Goal: Contribute content: Contribute content

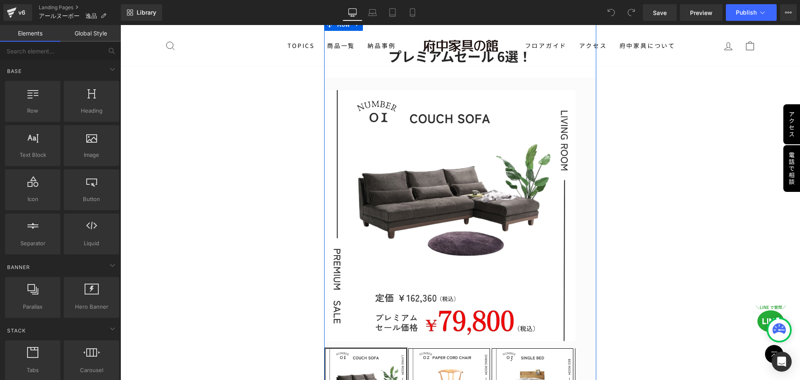
scroll to position [42, 0]
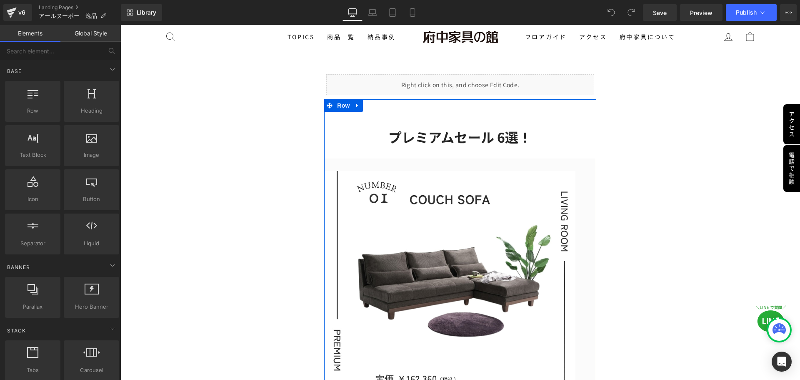
drag, startPoint x: 432, startPoint y: 225, endPoint x: 425, endPoint y: 210, distance: 17.3
click at [432, 225] on img at bounding box center [449, 296] width 251 height 251
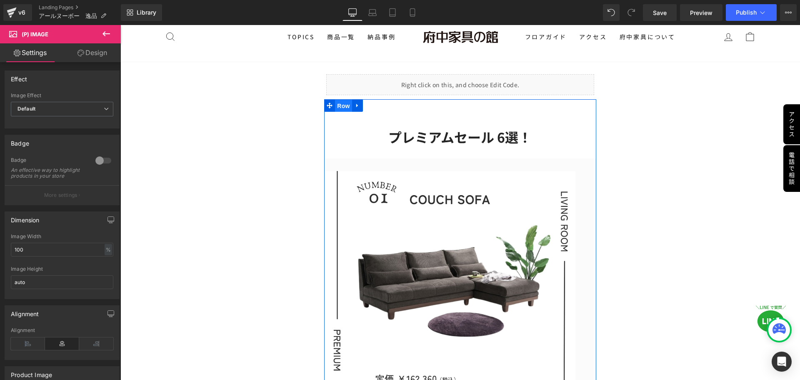
click at [345, 103] on span "Row" at bounding box center [343, 106] width 17 height 13
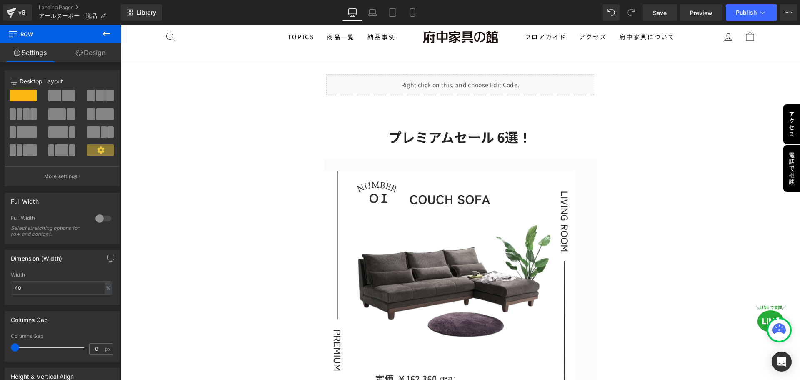
click at [109, 34] on icon at bounding box center [107, 33] width 8 height 5
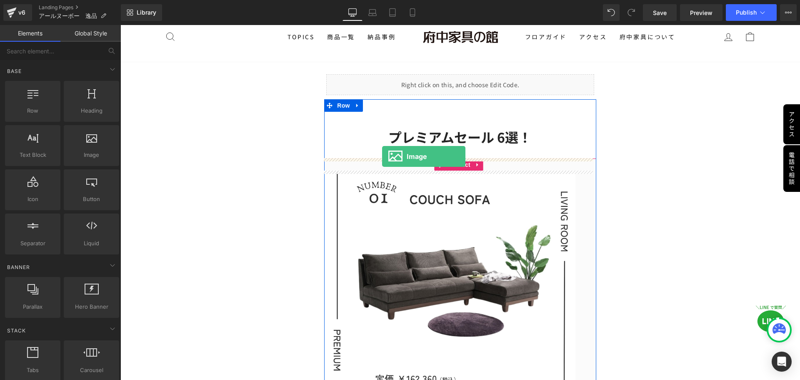
drag, startPoint x: 214, startPoint y: 168, endPoint x: 382, endPoint y: 156, distance: 168.8
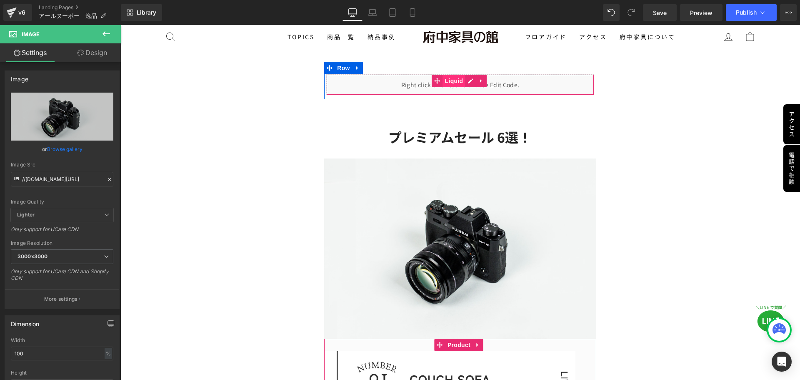
click at [449, 83] on span "Liquid" at bounding box center [454, 81] width 23 height 13
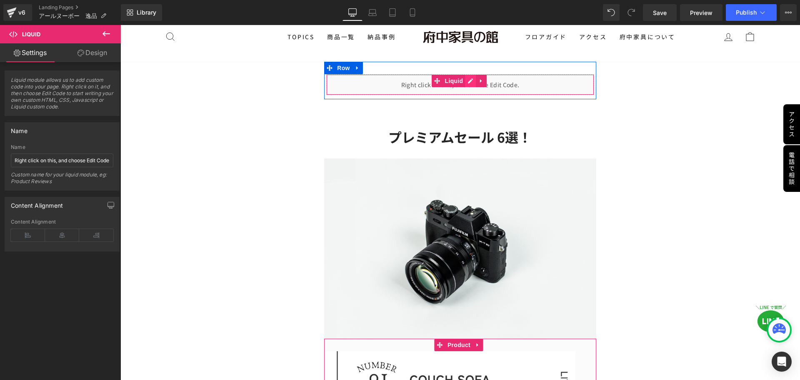
click at [466, 81] on div "Liquid" at bounding box center [460, 84] width 268 height 21
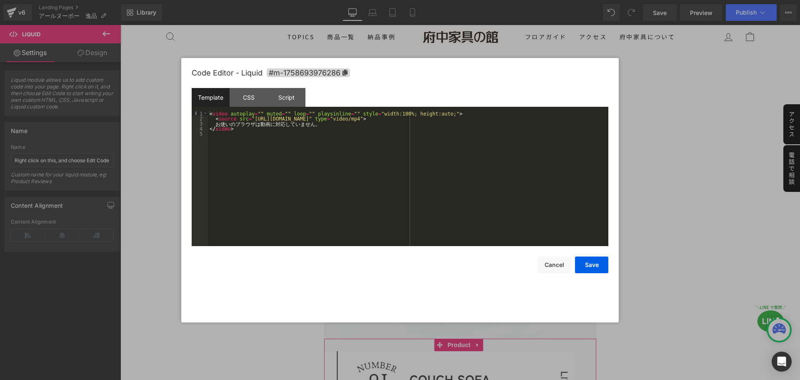
click at [348, 120] on div "< video autoplay = "" muted = "" loop = "" playsinline = "" style = "width:100%…" at bounding box center [408, 183] width 401 height 145
drag, startPoint x: 430, startPoint y: 117, endPoint x: 248, endPoint y: 120, distance: 181.7
click at [248, 120] on div "< video autoplay = "" muted = "" loop = "" playsinline = "" style = "width:100%…" at bounding box center [408, 183] width 401 height 145
click at [583, 262] on button "Save" at bounding box center [591, 264] width 33 height 17
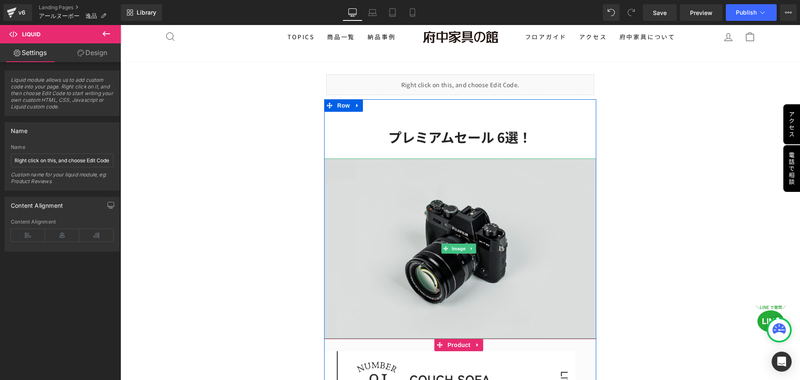
click at [443, 256] on img at bounding box center [460, 248] width 272 height 180
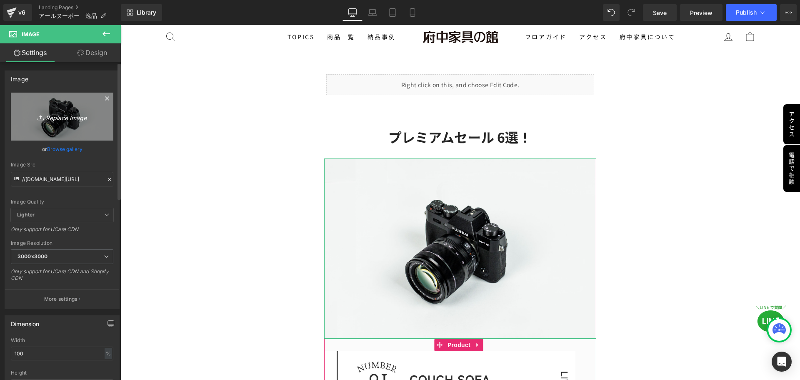
click at [76, 114] on icon "Replace Image" at bounding box center [62, 116] width 67 height 10
type input "C:\fakepath\Émile Gallé.jpg"
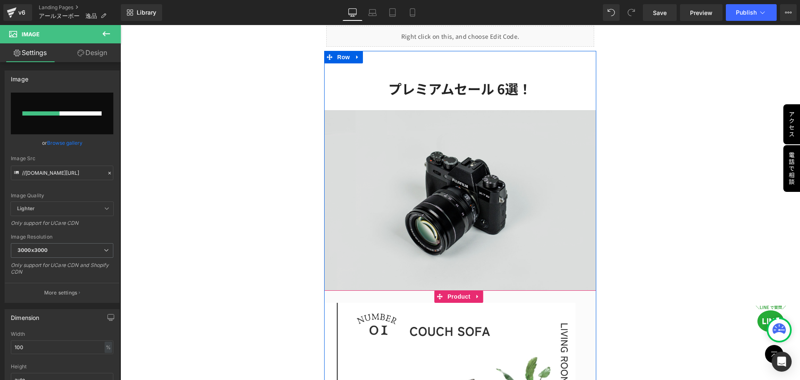
scroll to position [167, 0]
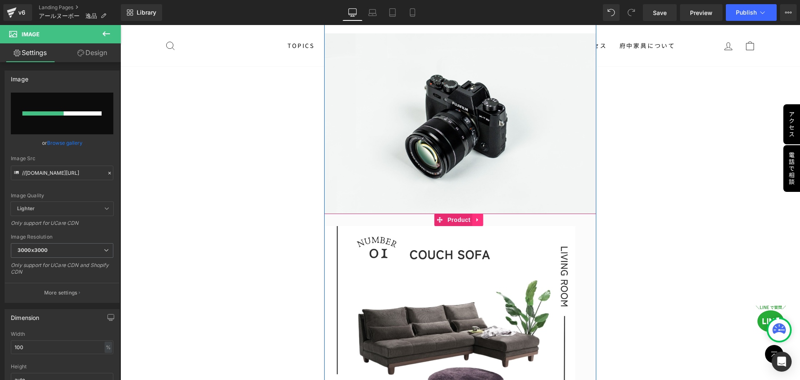
click at [480, 215] on link at bounding box center [478, 219] width 11 height 13
click at [483, 217] on icon at bounding box center [484, 220] width 6 height 6
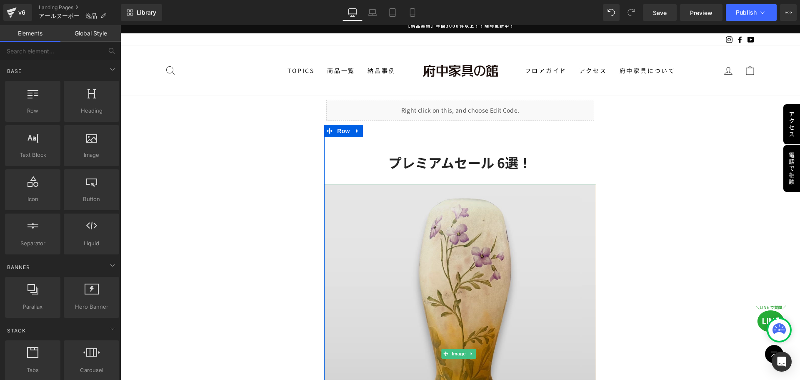
scroll to position [0, 0]
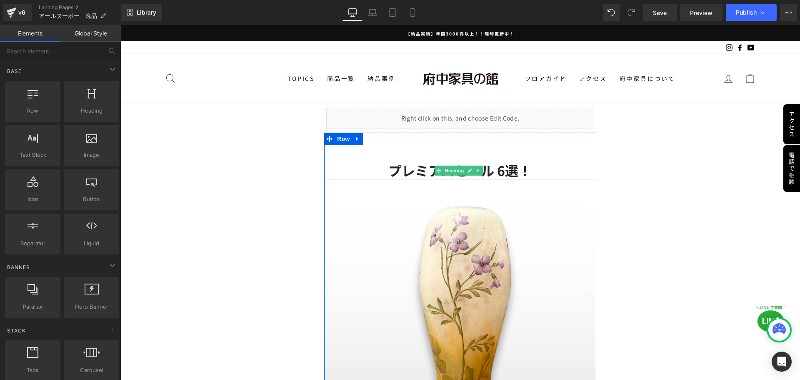
drag, startPoint x: 458, startPoint y: 172, endPoint x: 521, endPoint y: 171, distance: 62.5
click at [458, 172] on span "Heading" at bounding box center [454, 170] width 23 height 10
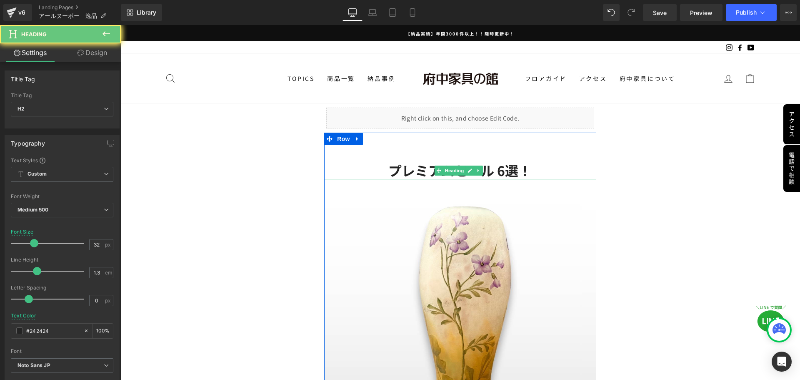
click at [533, 171] on h2 "プレミアムセール 6選！" at bounding box center [460, 171] width 272 height 18
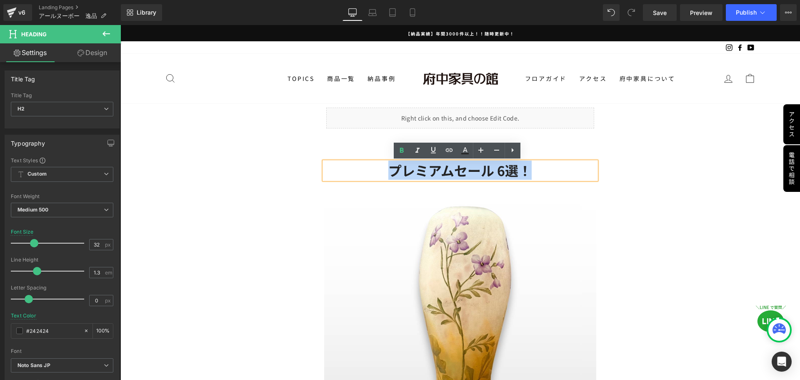
drag, startPoint x: 515, startPoint y: 169, endPoint x: 389, endPoint y: 169, distance: 125.4
click at [389, 169] on h2 "プレミアムセール 6選！" at bounding box center [460, 171] width 272 height 18
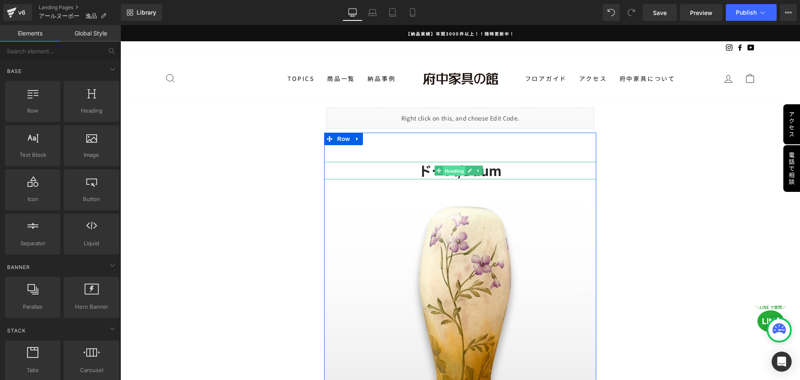
click at [458, 171] on span "Heading" at bounding box center [454, 171] width 23 height 10
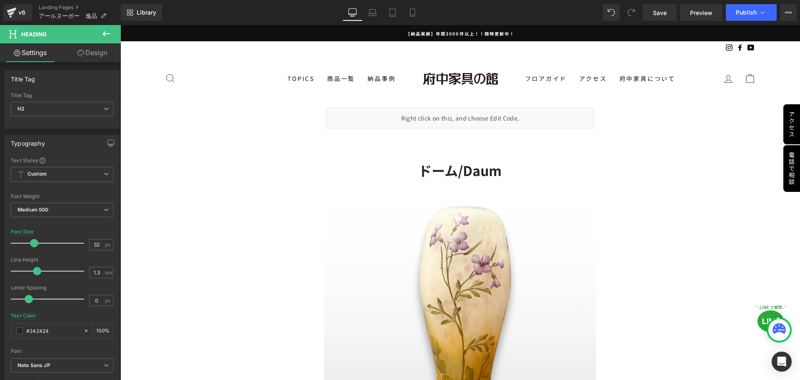
drag, startPoint x: 414, startPoint y: 14, endPoint x: 281, endPoint y: 126, distance: 173.3
click at [414, 14] on icon at bounding box center [412, 12] width 8 height 8
type input "28"
type input "100"
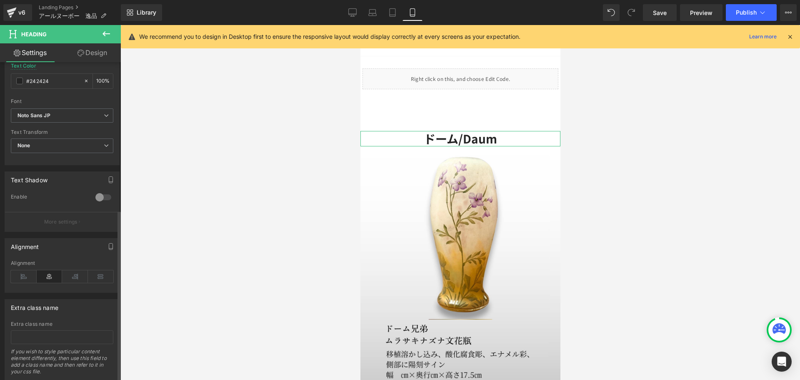
scroll to position [274, 0]
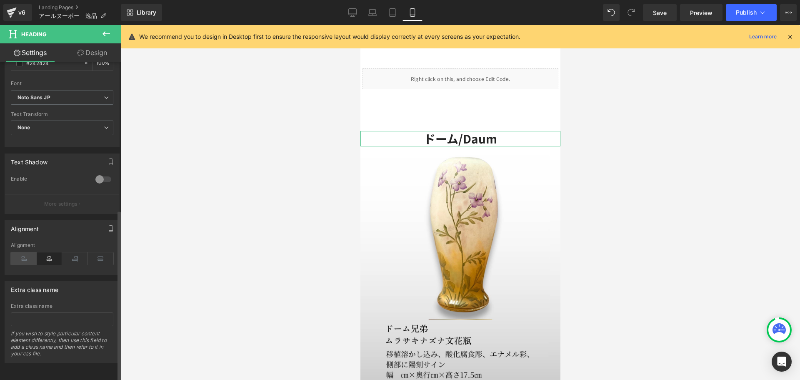
click at [23, 252] on icon at bounding box center [24, 258] width 26 height 13
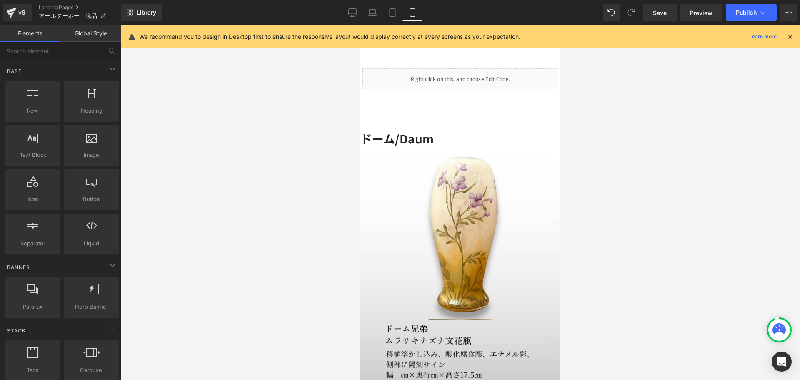
click at [266, 269] on div at bounding box center [460, 202] width 680 height 355
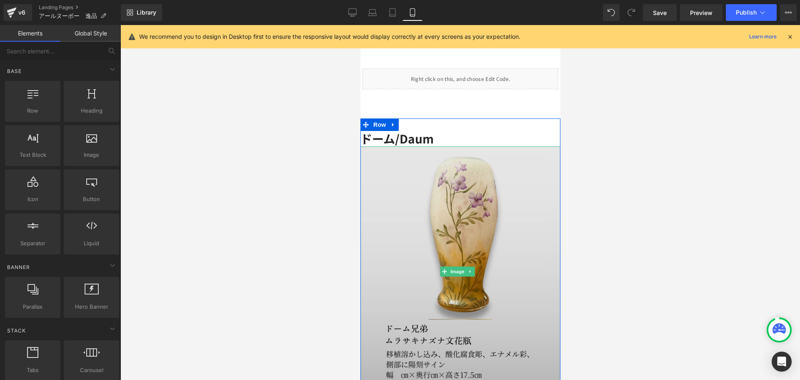
click at [479, 251] on img at bounding box center [460, 271] width 200 height 250
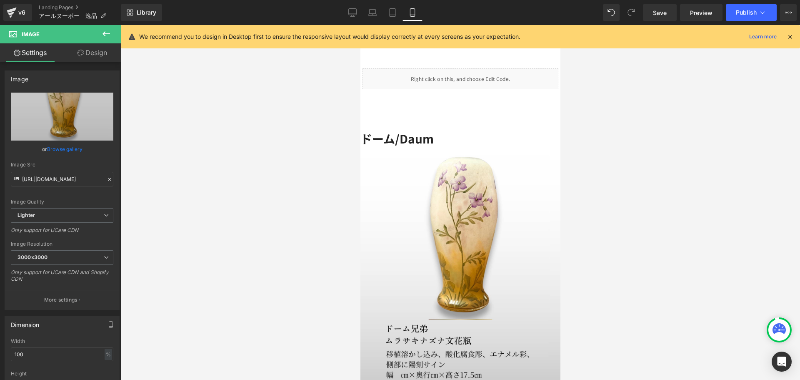
click at [111, 28] on button at bounding box center [106, 34] width 29 height 18
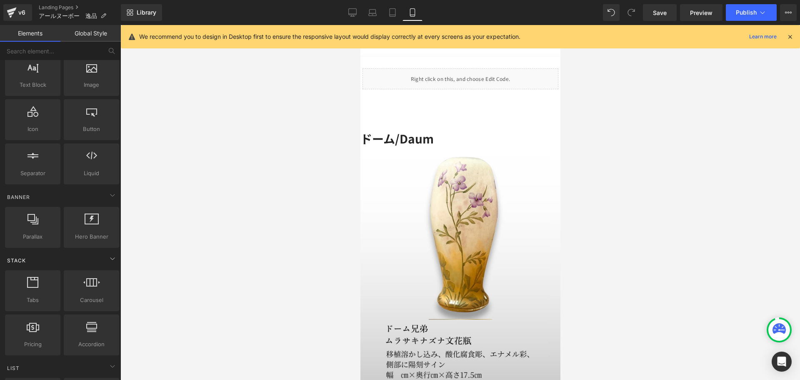
scroll to position [83, 0]
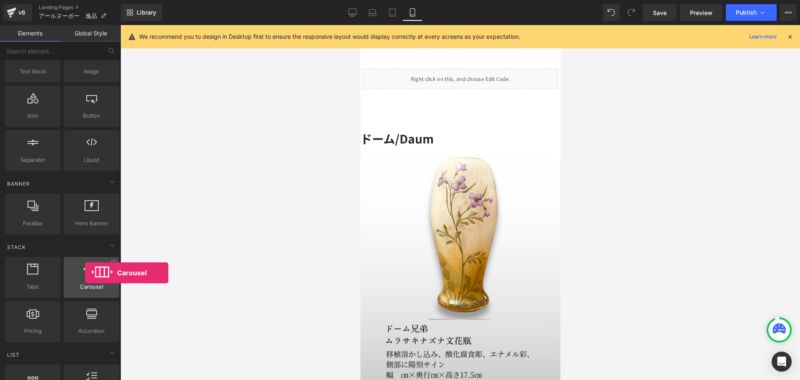
click at [85, 273] on icon at bounding box center [91, 268] width 17 height 11
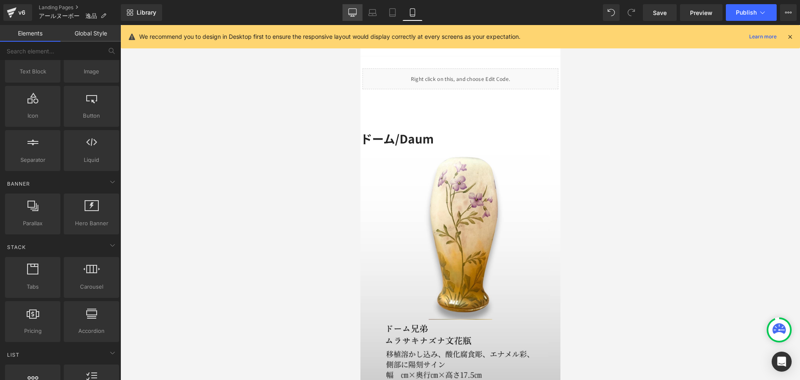
click at [356, 12] on icon at bounding box center [352, 12] width 8 height 8
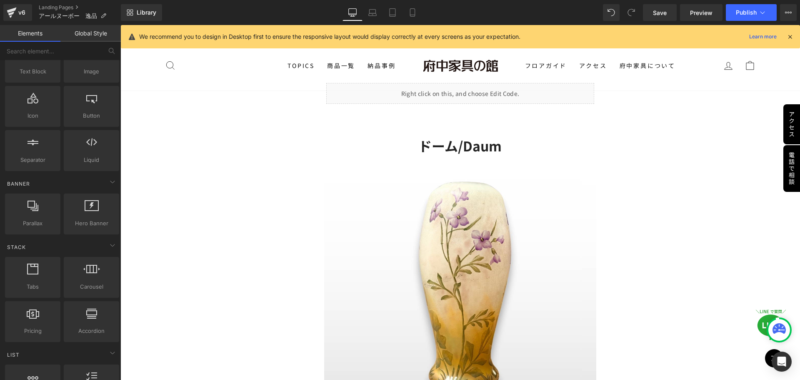
scroll to position [58, 0]
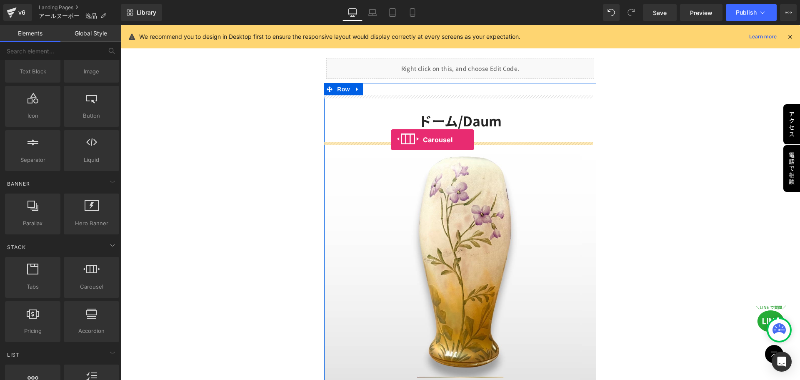
drag, startPoint x: 202, startPoint y: 308, endPoint x: 391, endPoint y: 140, distance: 253.6
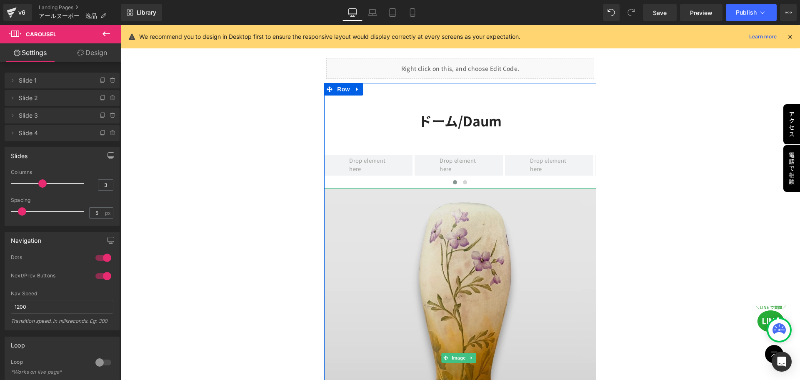
click at [474, 305] on img at bounding box center [460, 358] width 272 height 340
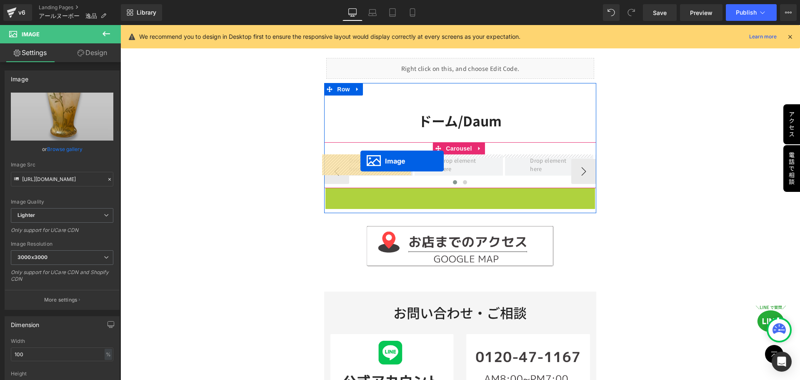
drag, startPoint x: 444, startPoint y: 355, endPoint x: 361, endPoint y: 161, distance: 211.3
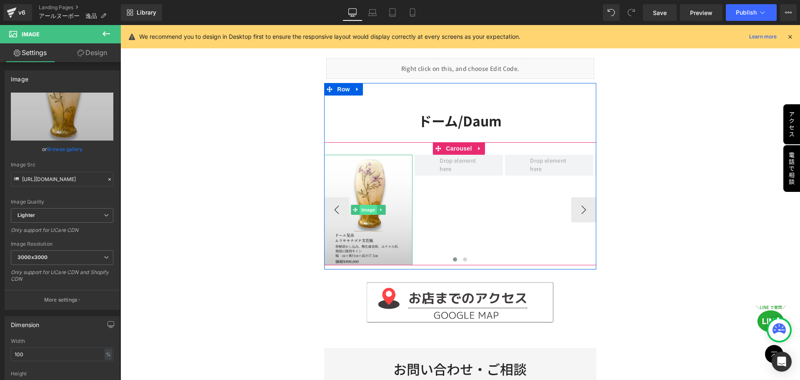
click at [360, 209] on span "Image" at bounding box center [369, 210] width 18 height 10
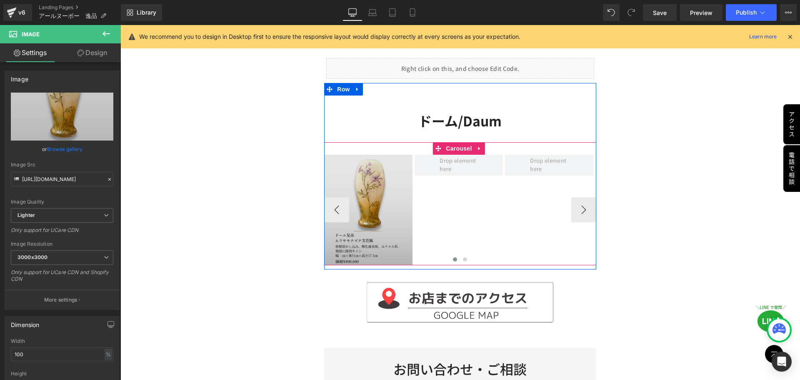
drag, startPoint x: 446, startPoint y: 151, endPoint x: 400, endPoint y: 166, distance: 48.5
click at [447, 152] on span "Carousel" at bounding box center [459, 148] width 30 height 13
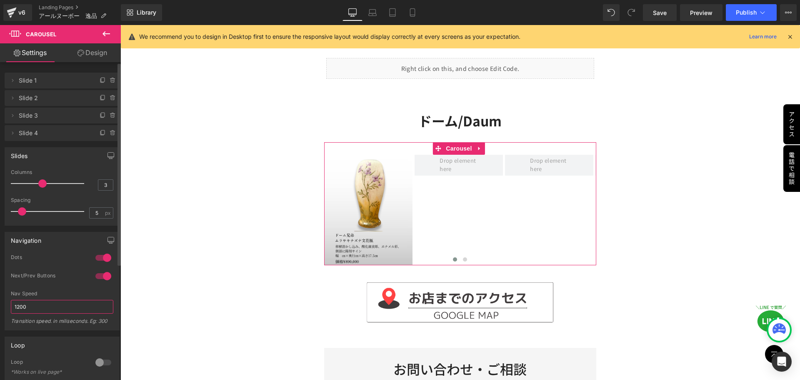
click at [66, 310] on input "1200" at bounding box center [62, 307] width 103 height 14
click at [103, 308] on input "1200" at bounding box center [62, 307] width 103 height 14
type input "2"
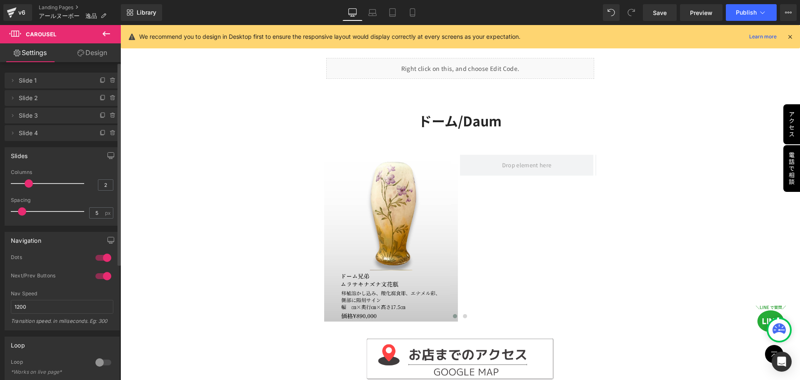
drag, startPoint x: 45, startPoint y: 180, endPoint x: 30, endPoint y: 180, distance: 14.6
click at [30, 180] on div at bounding box center [49, 183] width 69 height 17
click at [110, 153] on icon "button" at bounding box center [111, 155] width 7 height 7
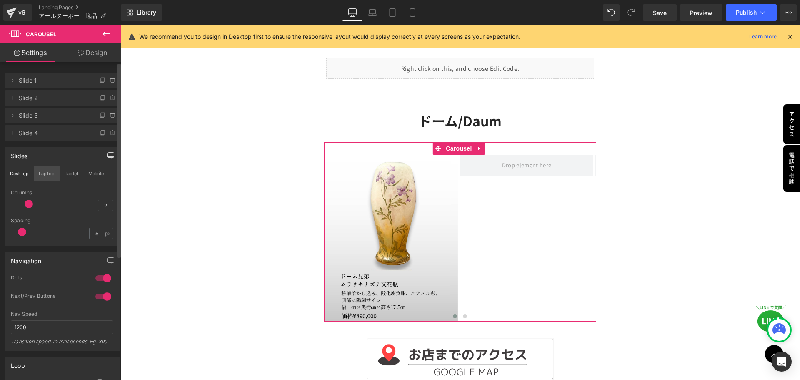
click at [38, 175] on button "Laptop" at bounding box center [47, 173] width 26 height 14
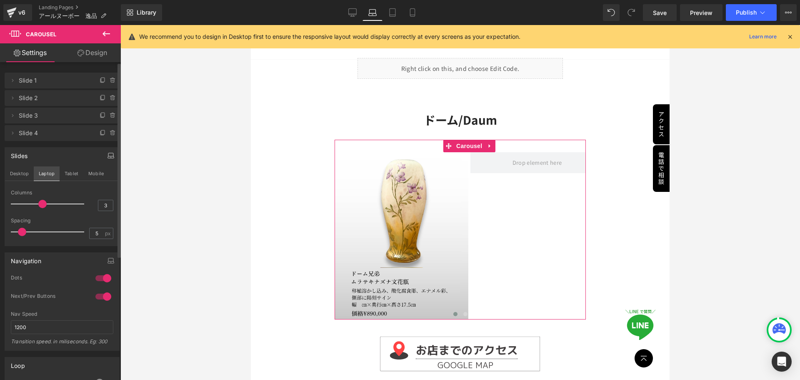
scroll to position [56, 0]
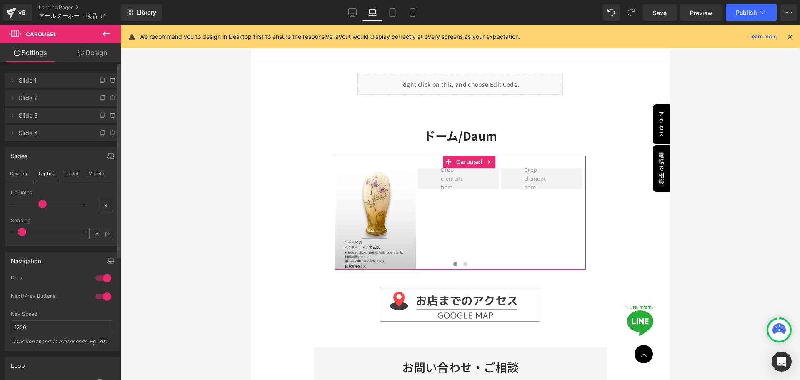
type input "2"
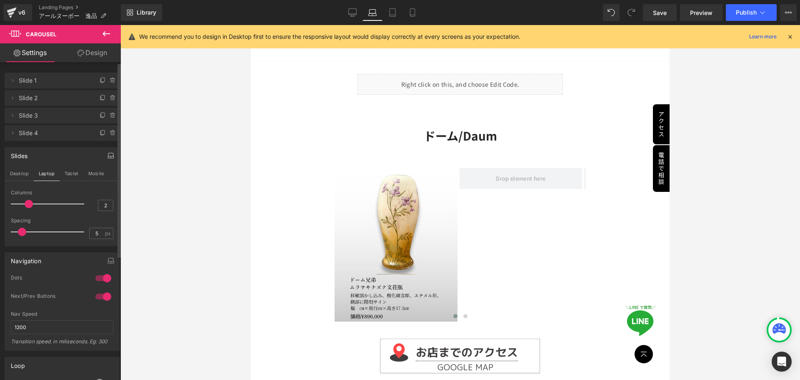
drag, startPoint x: 43, startPoint y: 202, endPoint x: 32, endPoint y: 201, distance: 10.9
click at [32, 201] on span at bounding box center [29, 204] width 8 height 8
click at [73, 174] on button "Tablet" at bounding box center [72, 173] width 24 height 14
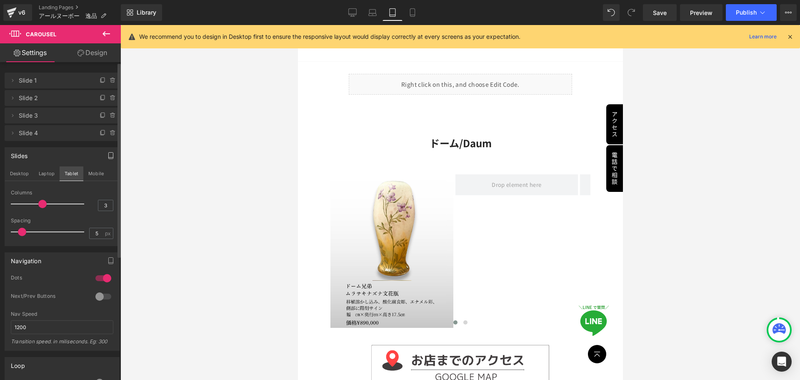
scroll to position [62, 0]
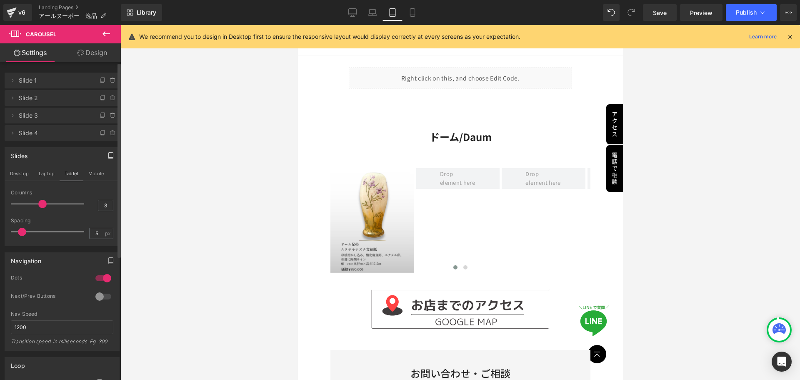
type input "2"
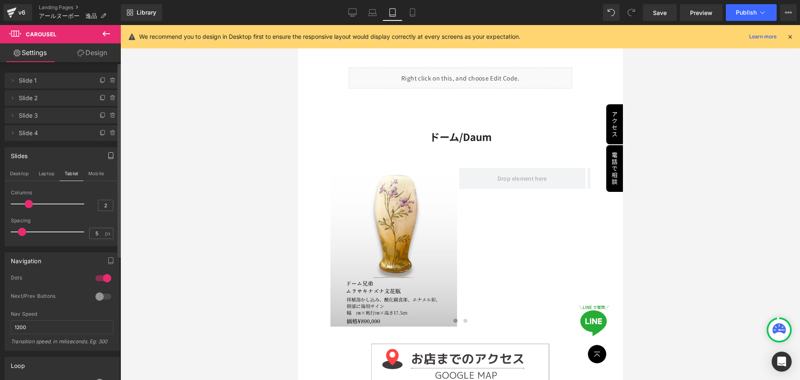
drag, startPoint x: 41, startPoint y: 203, endPoint x: 33, endPoint y: 200, distance: 8.7
click at [33, 200] on div at bounding box center [49, 203] width 69 height 17
click at [88, 173] on button "Mobile" at bounding box center [95, 173] width 25 height 14
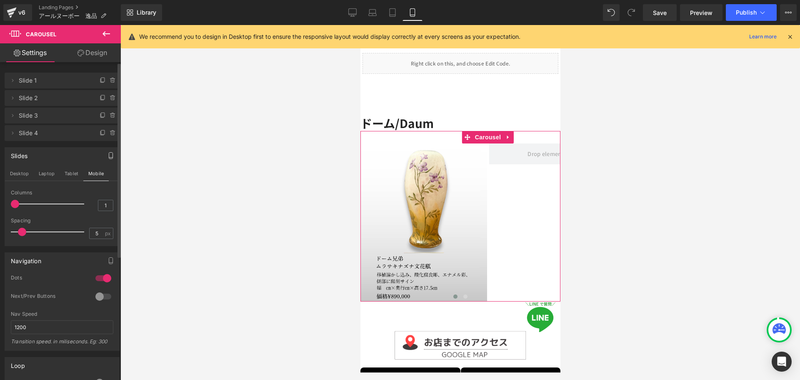
scroll to position [37, 0]
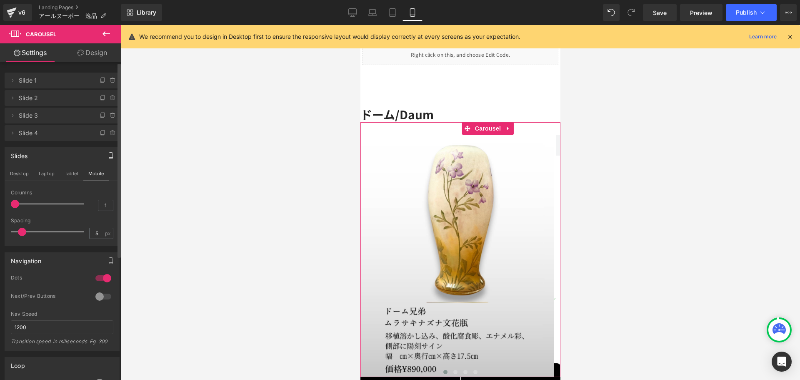
click at [83, 166] on button "Mobile" at bounding box center [95, 173] width 25 height 14
click at [101, 204] on input "1" at bounding box center [105, 205] width 15 height 10
type input "1.07"
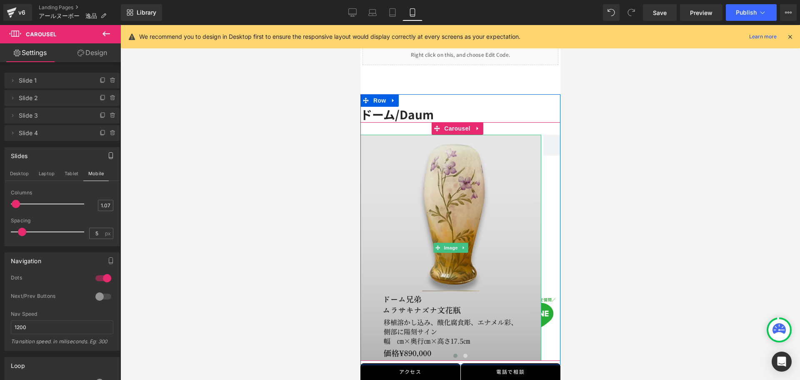
click at [488, 193] on img at bounding box center [450, 248] width 181 height 226
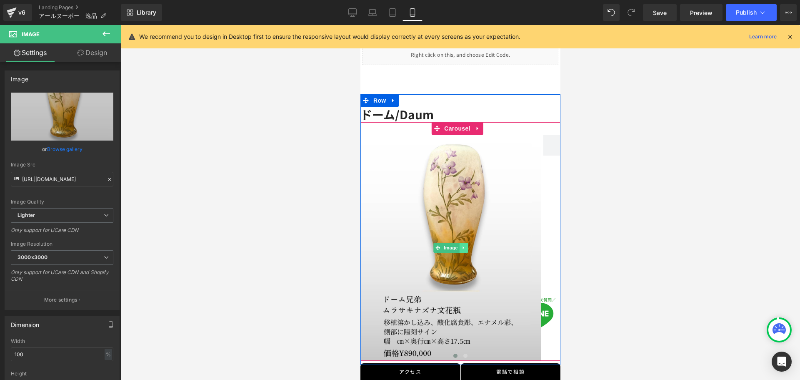
click at [463, 249] on icon at bounding box center [463, 247] width 5 height 5
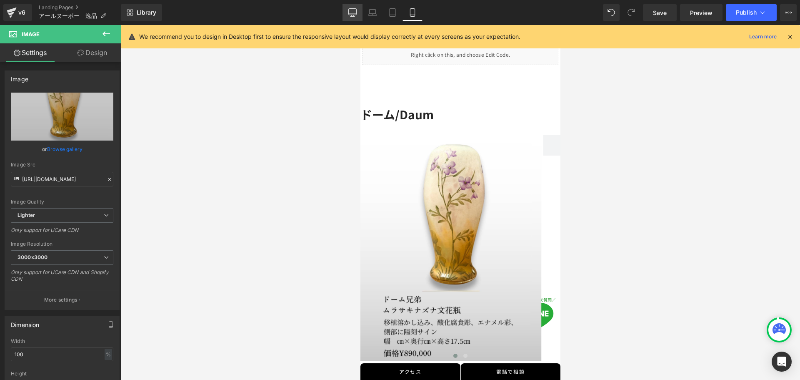
click at [357, 12] on icon at bounding box center [353, 12] width 8 height 6
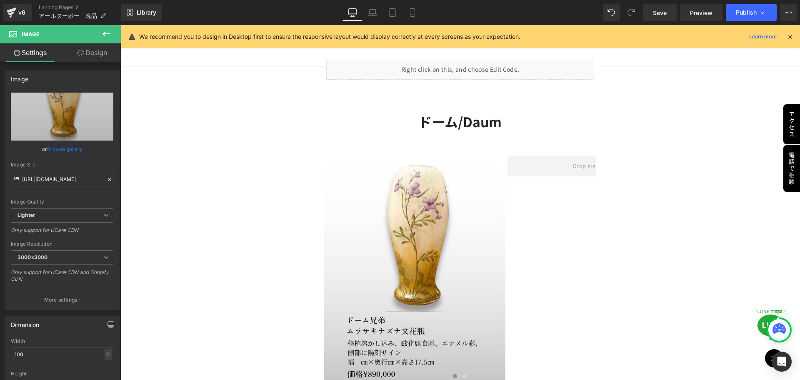
scroll to position [58, 0]
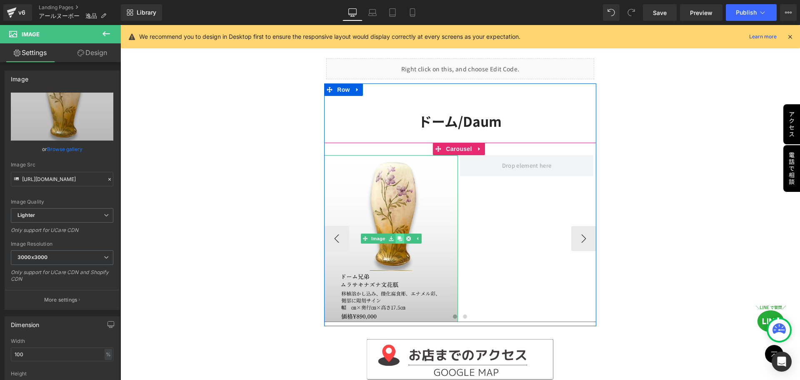
click at [398, 240] on icon at bounding box center [400, 238] width 5 height 5
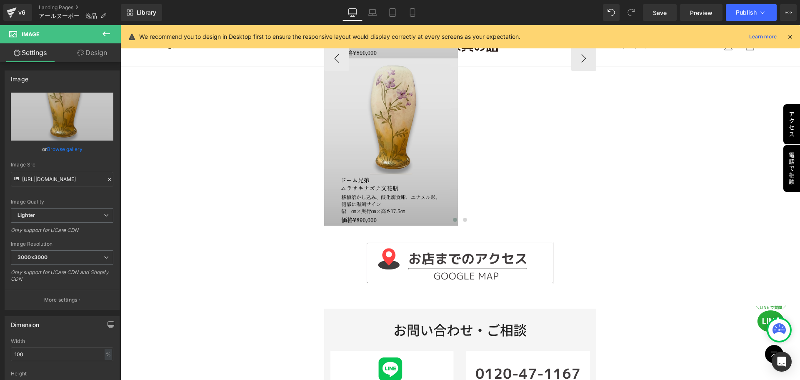
scroll to position [279, 0]
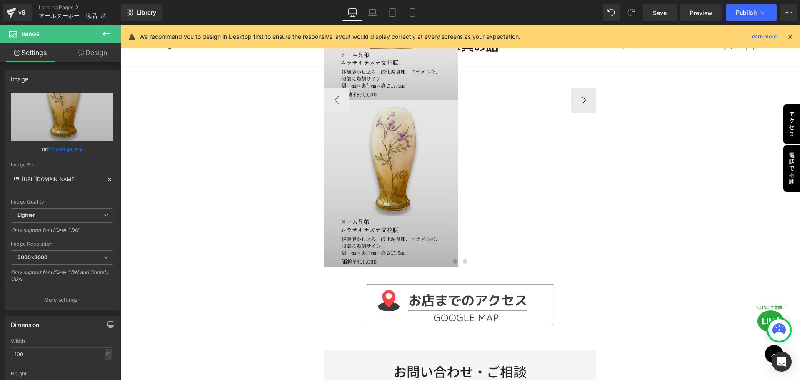
click at [395, 175] on img at bounding box center [391, 183] width 134 height 167
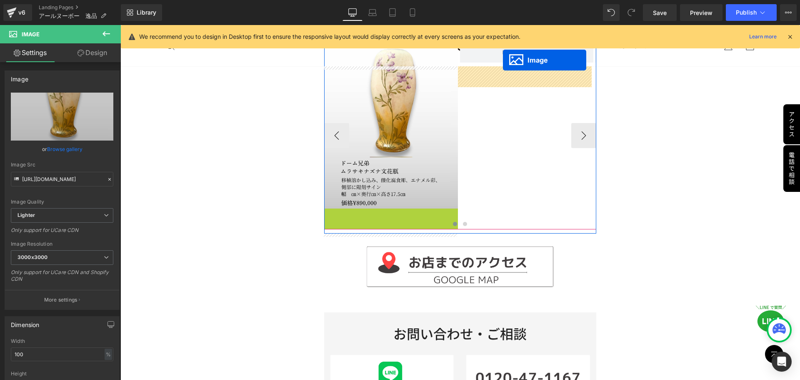
scroll to position [121, 0]
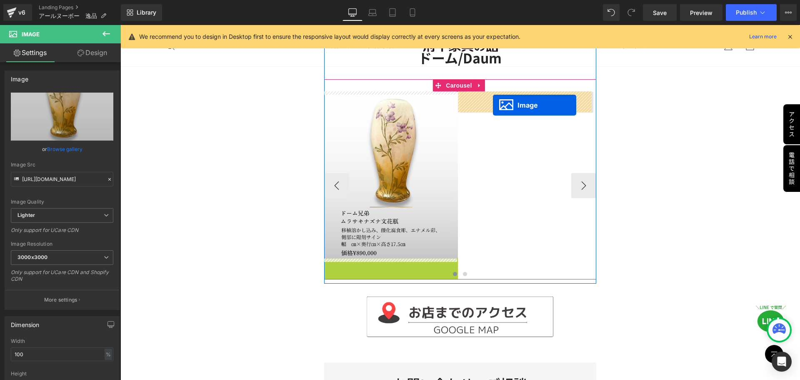
drag, startPoint x: 375, startPoint y: 182, endPoint x: 493, endPoint y: 105, distance: 141.3
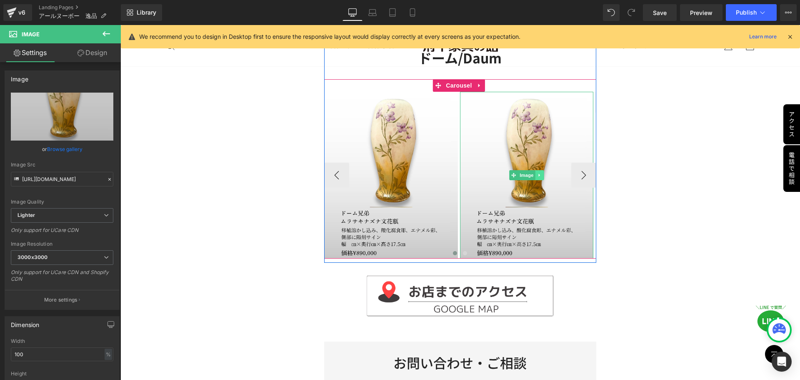
click at [538, 175] on icon at bounding box center [540, 175] width 5 height 5
click at [533, 173] on icon at bounding box center [535, 175] width 5 height 5
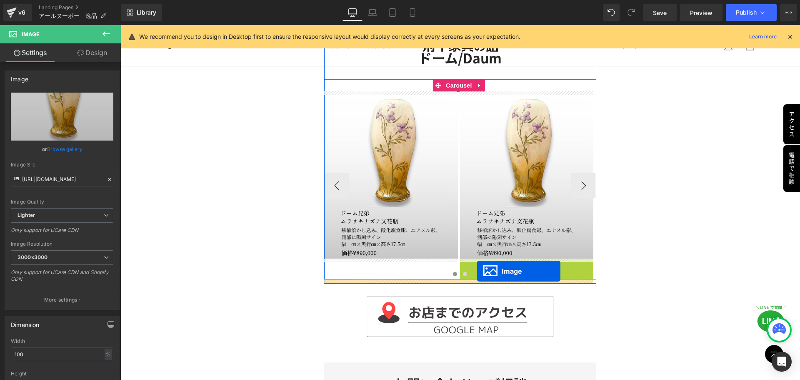
drag, startPoint x: 508, startPoint y: 342, endPoint x: 477, endPoint y: 271, distance: 77.3
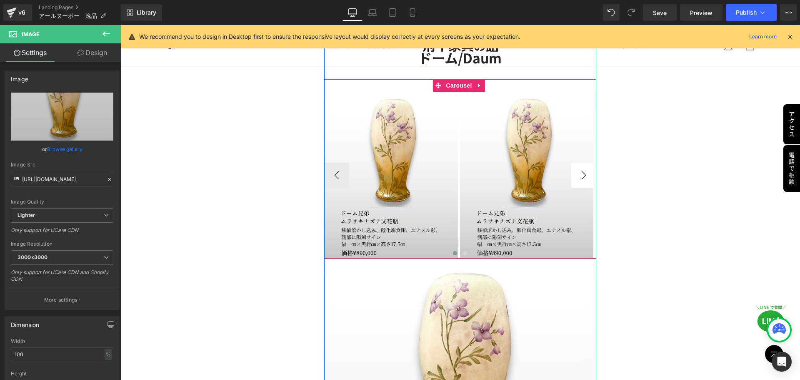
click at [584, 176] on button "›" at bounding box center [583, 175] width 25 height 25
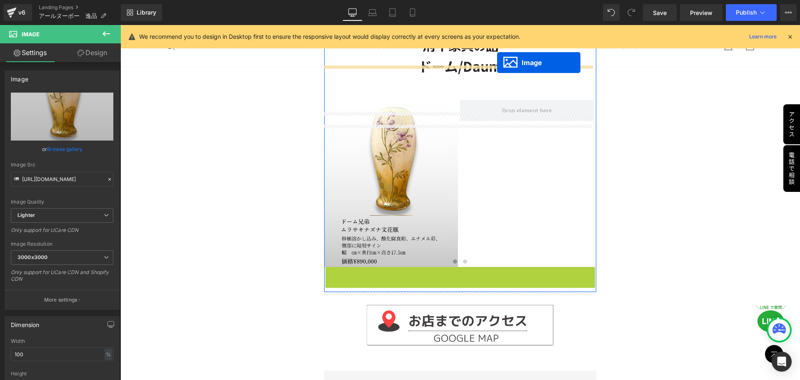
scroll to position [79, 0]
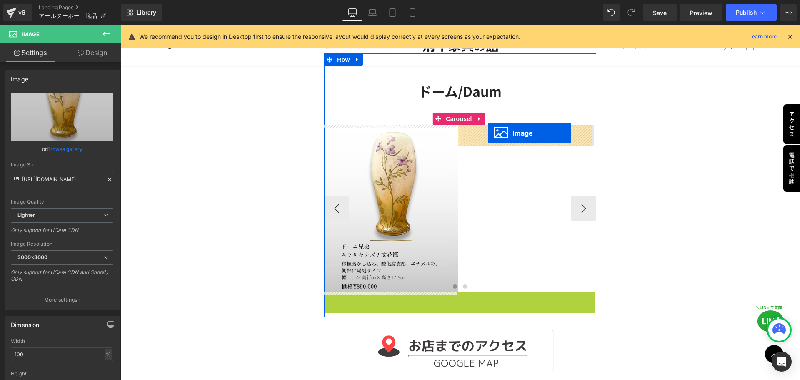
drag, startPoint x: 445, startPoint y: 345, endPoint x: 488, endPoint y: 133, distance: 216.1
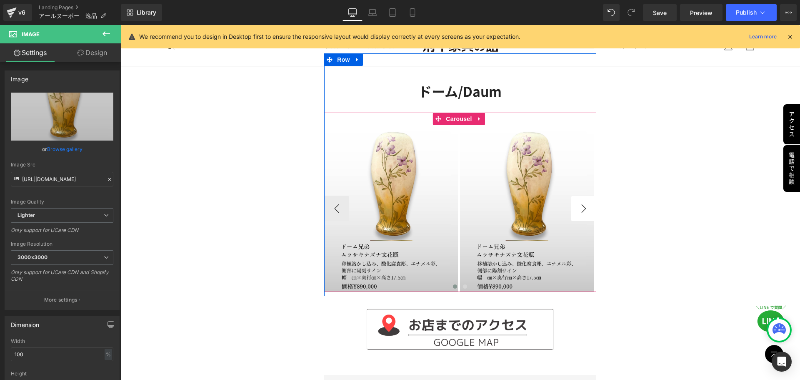
click at [572, 210] on button "›" at bounding box center [583, 208] width 25 height 25
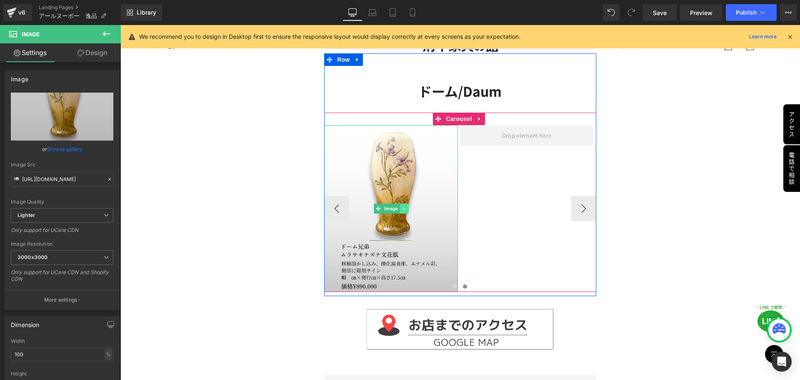
click at [403, 208] on icon at bounding box center [403, 208] width 1 height 3
click at [399, 210] on icon at bounding box center [400, 208] width 5 height 5
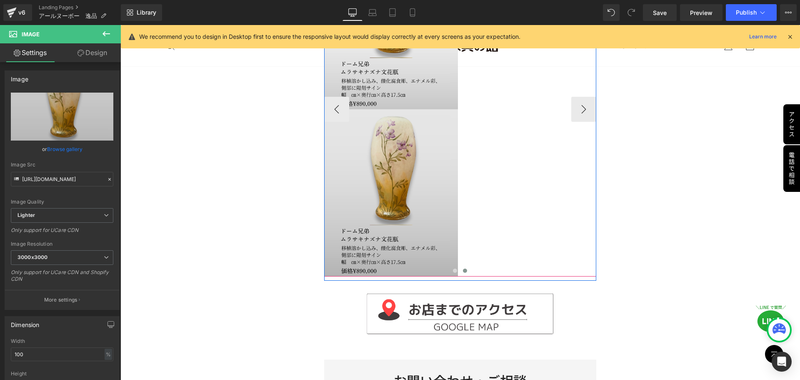
scroll to position [313, 0]
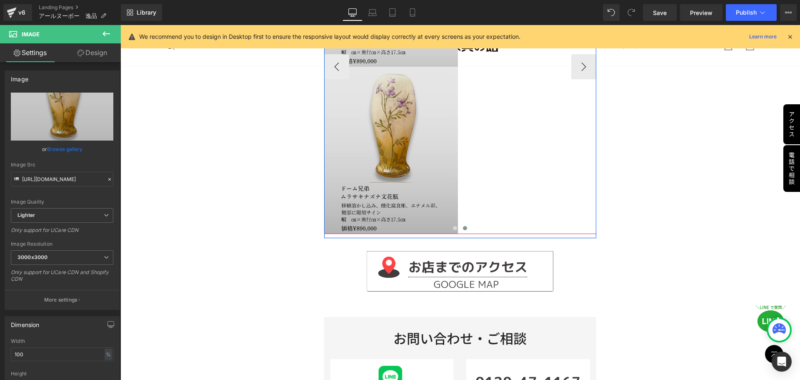
click at [377, 158] on img at bounding box center [391, 150] width 134 height 167
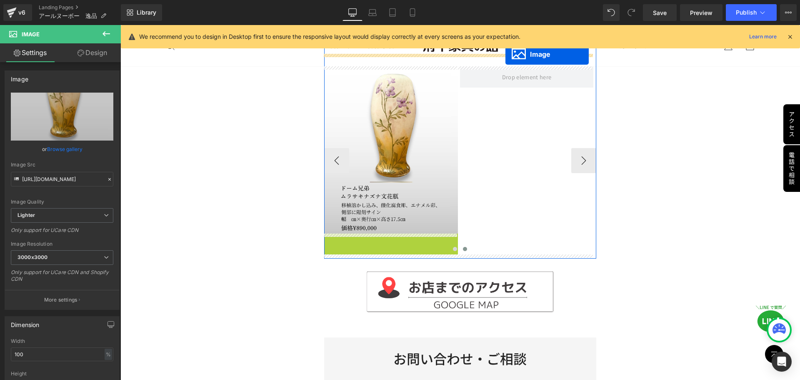
scroll to position [113, 0]
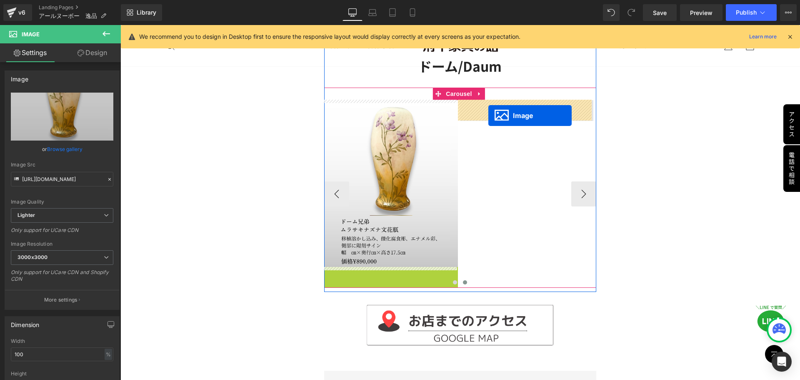
drag, startPoint x: 375, startPoint y: 149, endPoint x: 488, endPoint y: 115, distance: 118.6
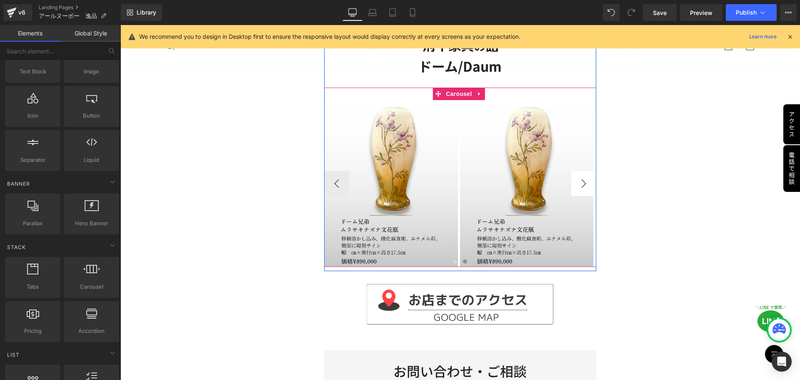
click at [574, 184] on button "›" at bounding box center [583, 183] width 25 height 25
click at [576, 184] on button "›" at bounding box center [583, 183] width 25 height 25
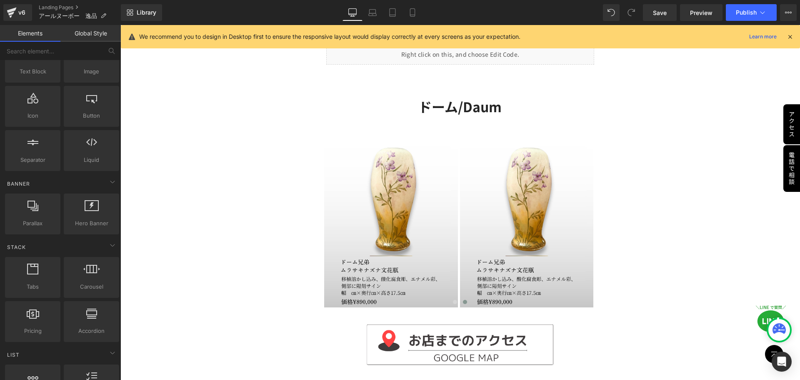
scroll to position [30, 0]
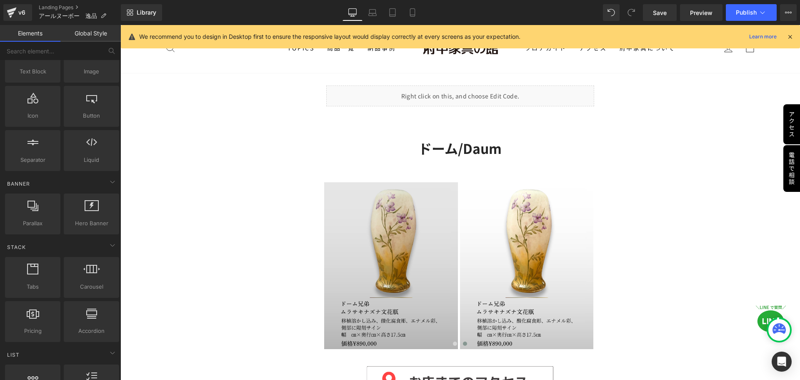
click at [373, 251] on img at bounding box center [391, 265] width 134 height 167
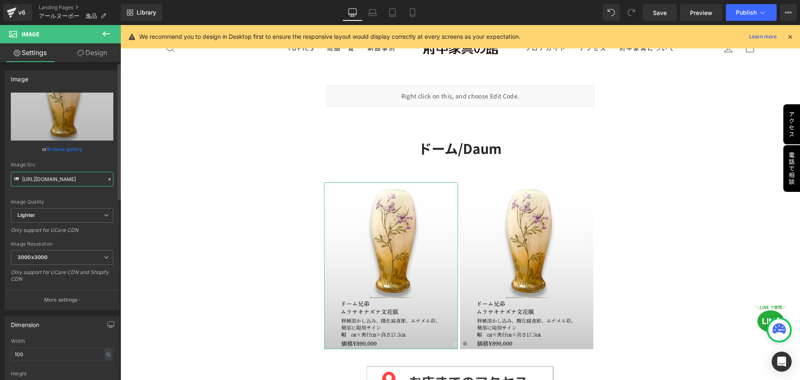
click at [71, 182] on input "[URL][DOMAIN_NAME]" at bounding box center [62, 179] width 103 height 15
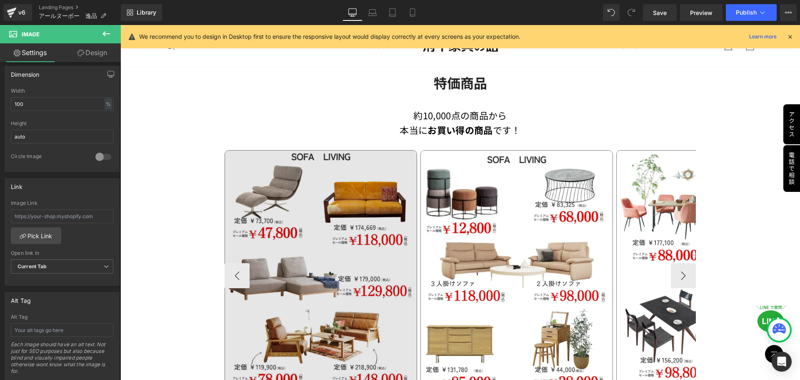
scroll to position [572, 0]
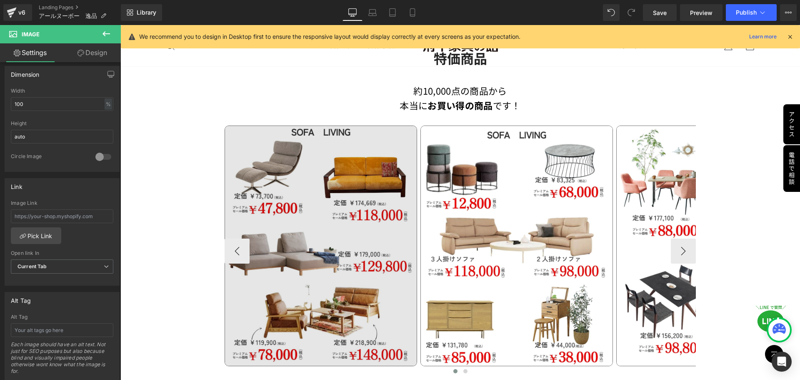
click at [317, 268] on img at bounding box center [321, 245] width 193 height 241
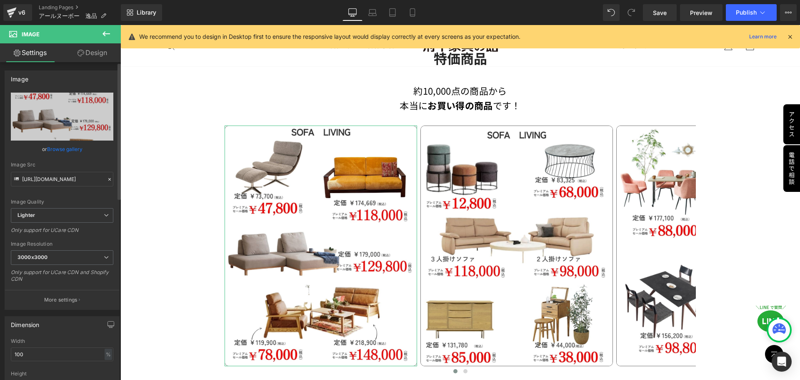
click at [108, 178] on icon at bounding box center [110, 179] width 6 height 6
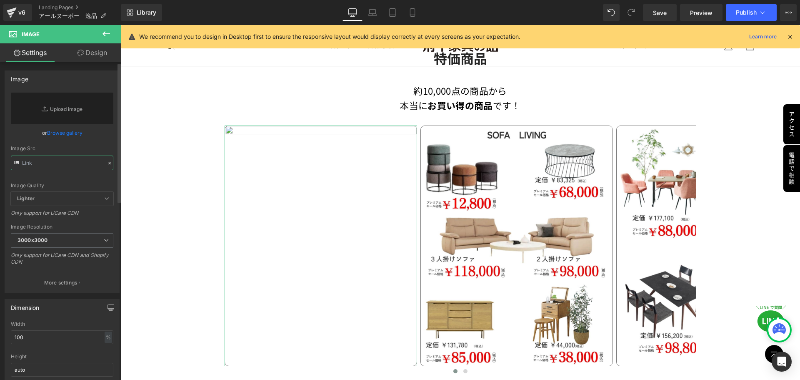
click at [76, 161] on input "text" at bounding box center [62, 162] width 103 height 15
paste input "[URL][DOMAIN_NAME]"
type input "[URL][DOMAIN_NAME]"
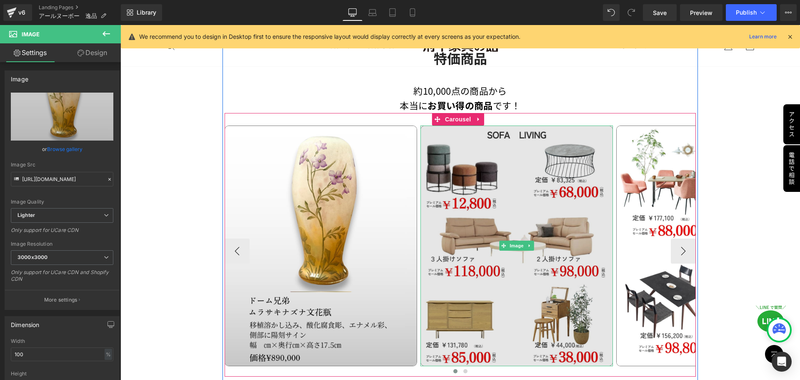
click at [483, 248] on img at bounding box center [517, 245] width 193 height 241
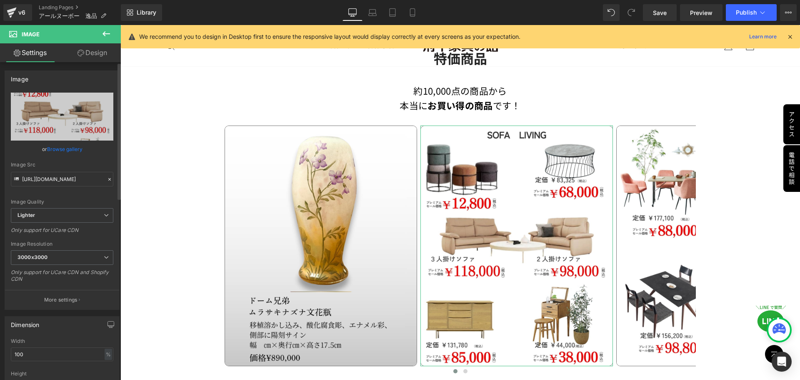
click at [107, 180] on icon at bounding box center [110, 179] width 6 height 6
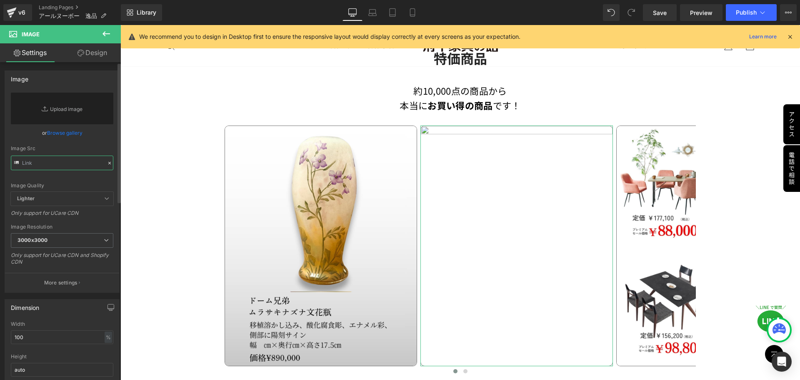
click at [78, 166] on input "text" at bounding box center [62, 162] width 103 height 15
paste input "[URL][DOMAIN_NAME]"
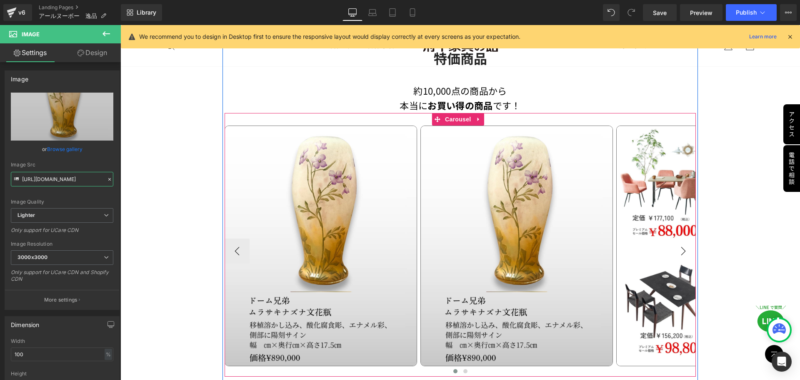
type input "[URL][DOMAIN_NAME]"
click at [677, 253] on button "›" at bounding box center [683, 250] width 25 height 25
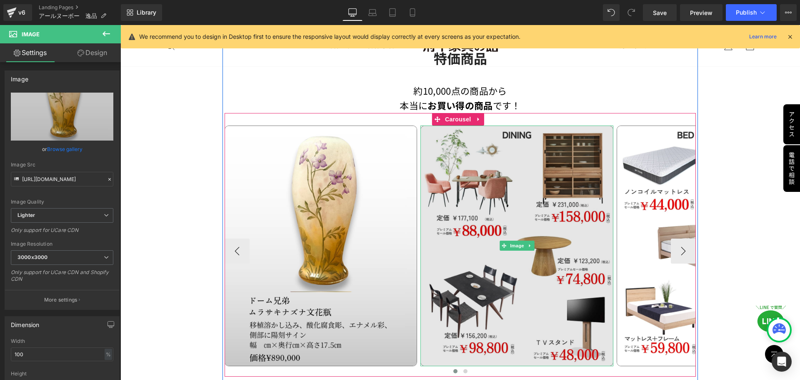
click at [532, 262] on img at bounding box center [517, 245] width 193 height 241
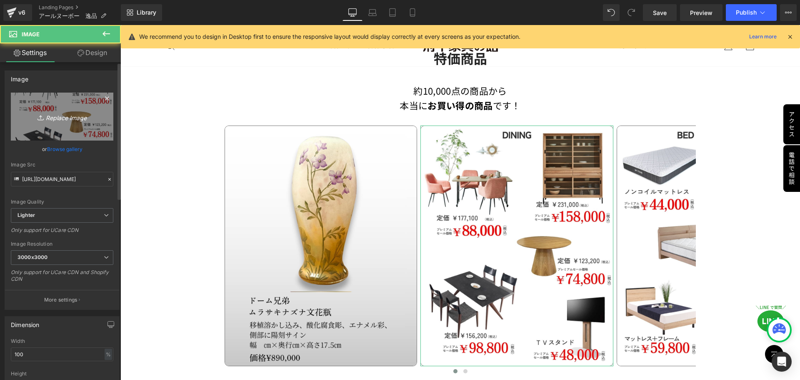
click at [83, 120] on icon "Replace Image" at bounding box center [62, 116] width 67 height 10
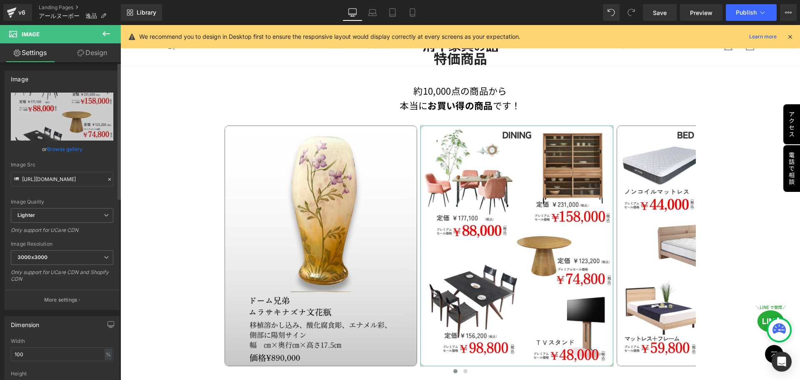
click at [107, 181] on icon at bounding box center [110, 179] width 6 height 6
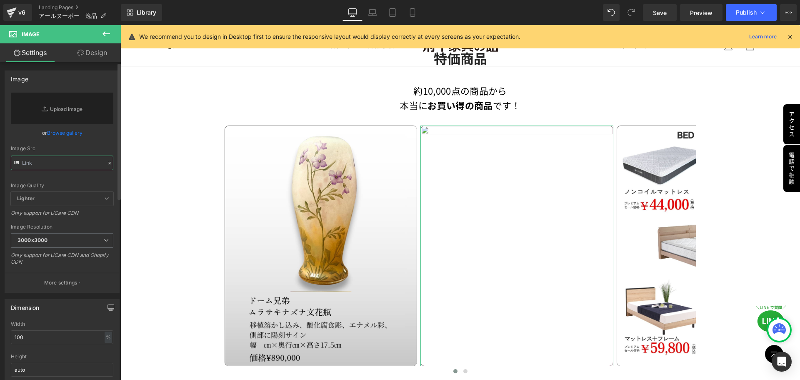
click at [68, 160] on input "text" at bounding box center [62, 162] width 103 height 15
paste input "[URL][DOMAIN_NAME]"
type input "[URL][DOMAIN_NAME]"
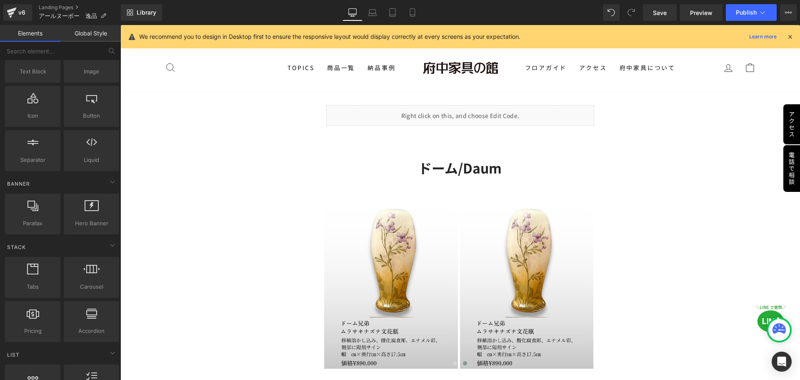
scroll to position [0, 0]
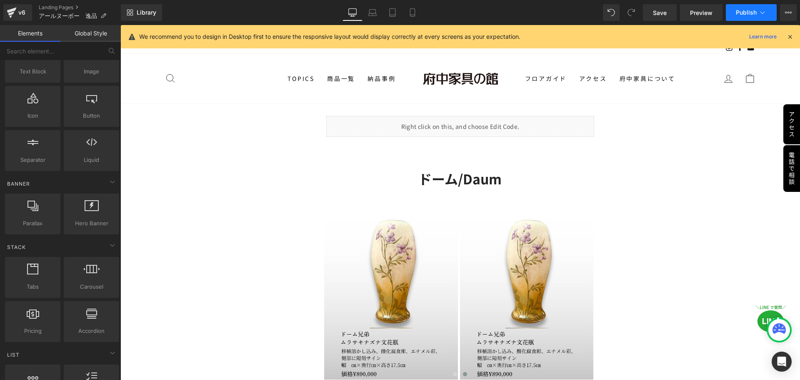
drag, startPoint x: 739, startPoint y: 9, endPoint x: 746, endPoint y: 17, distance: 10.0
click at [746, 17] on button "Publish" at bounding box center [751, 12] width 51 height 17
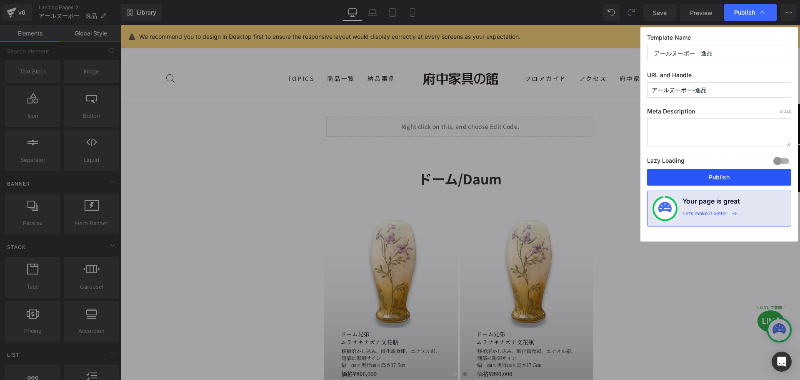
click at [716, 180] on button "Publish" at bounding box center [719, 177] width 144 height 17
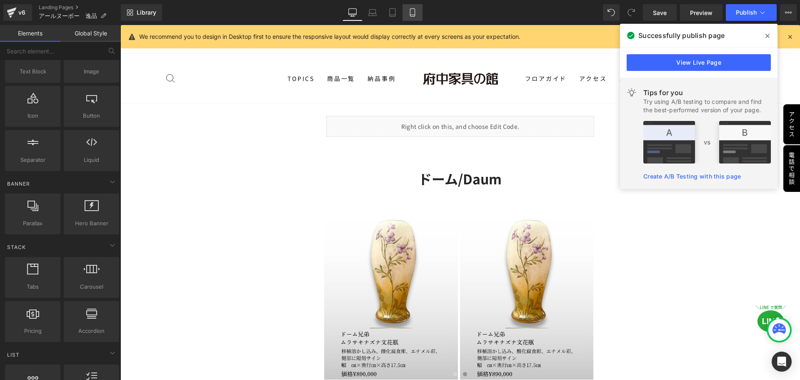
click at [416, 15] on icon at bounding box center [412, 12] width 8 height 8
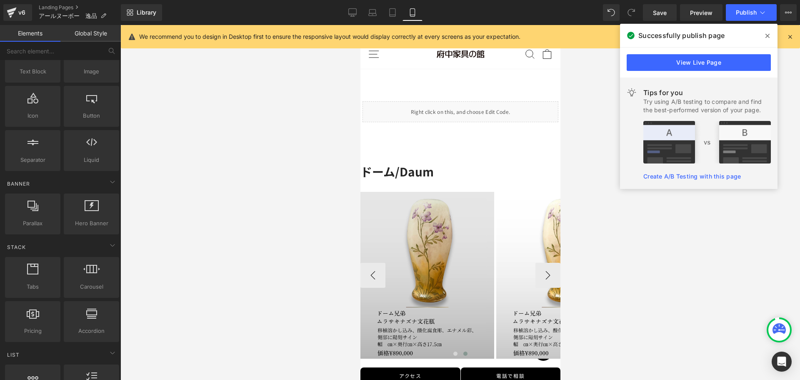
scroll to position [64, 0]
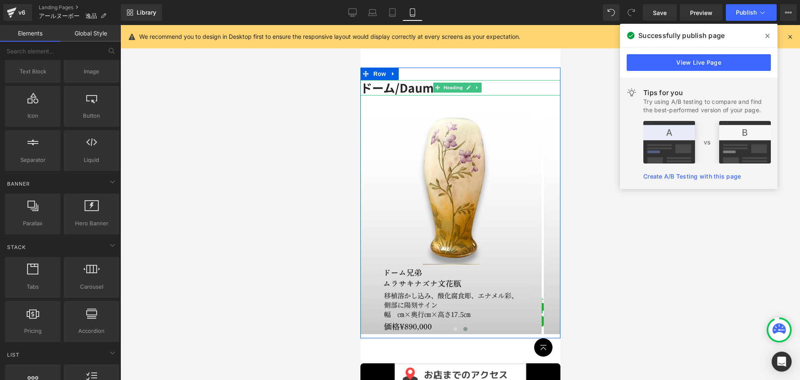
click at [423, 90] on strong "ドーム/Daum" at bounding box center [396, 87] width 73 height 17
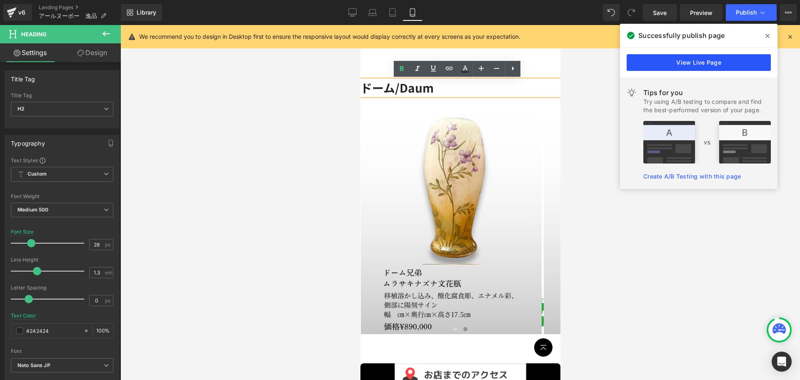
click at [719, 60] on link "View Live Page" at bounding box center [699, 62] width 144 height 17
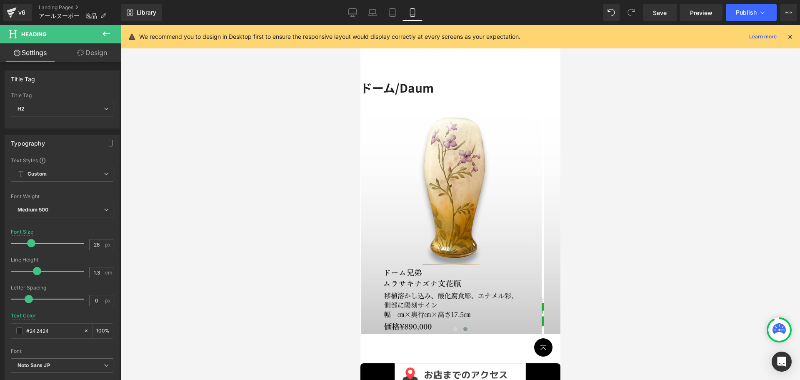
click at [617, 142] on div at bounding box center [460, 202] width 680 height 355
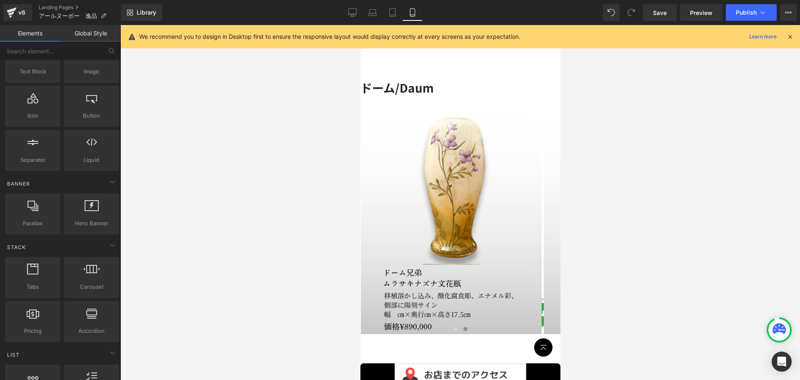
click at [639, 124] on div at bounding box center [460, 202] width 680 height 355
